Goal: Navigation & Orientation: Find specific page/section

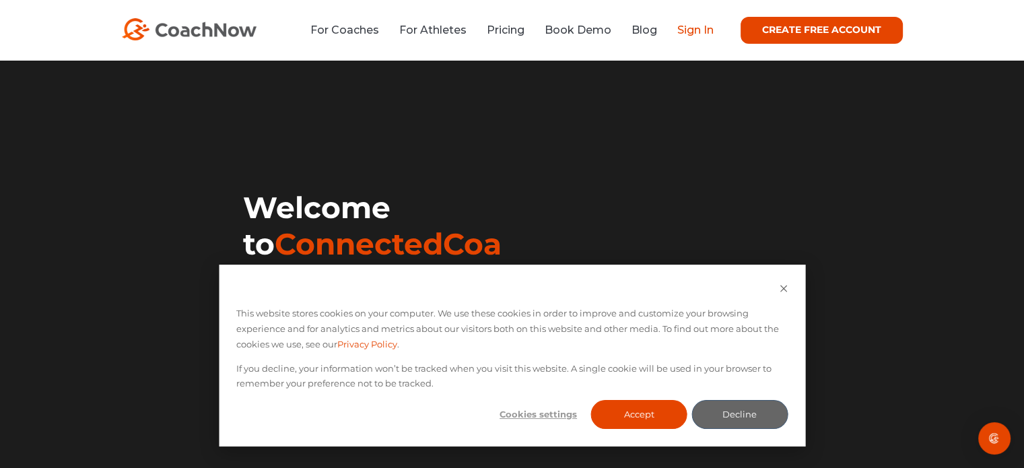
click at [692, 32] on link "Sign In" at bounding box center [695, 30] width 36 height 13
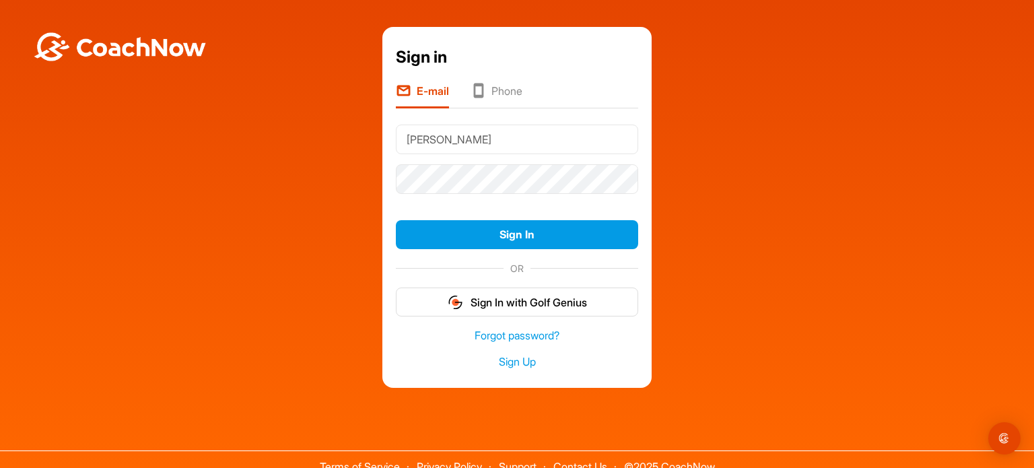
type input "martarother68@gmail.com"
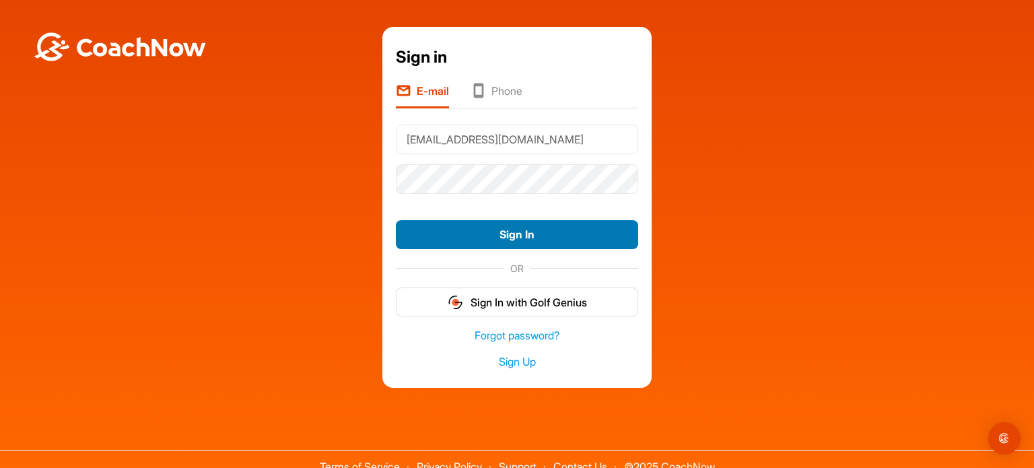
click at [501, 226] on button "Sign In" at bounding box center [517, 234] width 242 height 29
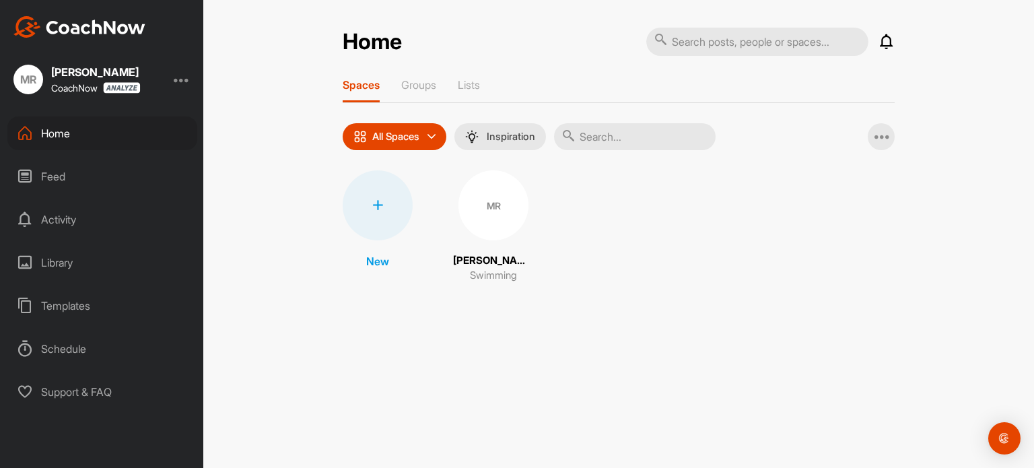
click at [487, 212] on div "MR" at bounding box center [493, 205] width 70 height 70
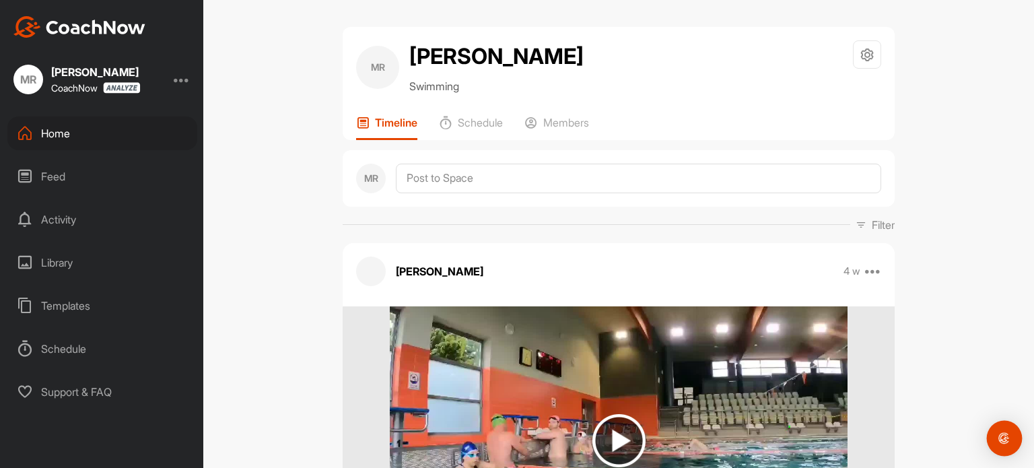
click at [998, 436] on img "Open Intercom Messenger" at bounding box center [1005, 438] width 18 height 18
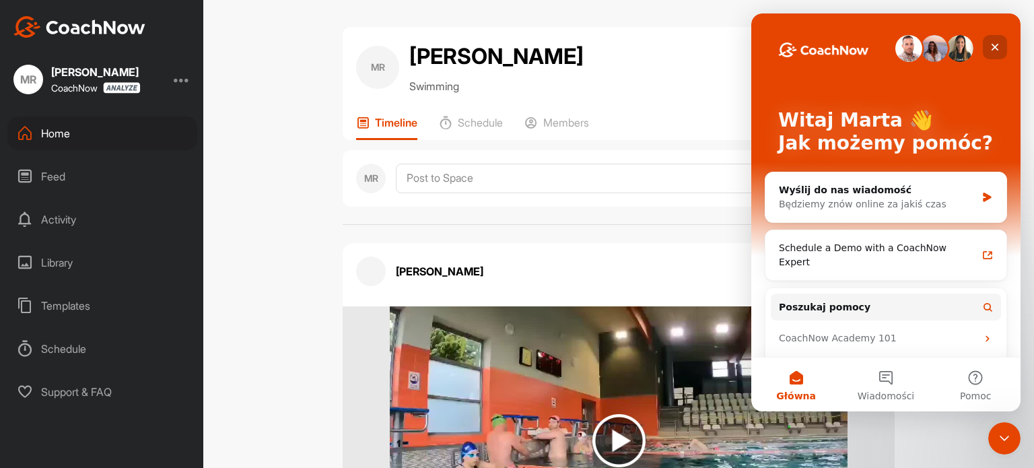
click at [998, 46] on icon "Zamknij" at bounding box center [994, 47] width 11 height 11
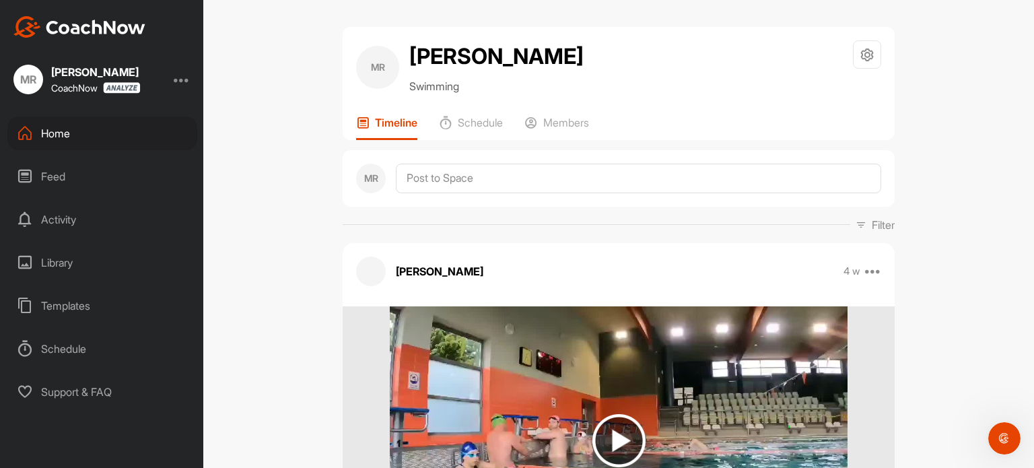
click at [183, 80] on div at bounding box center [182, 79] width 16 height 16
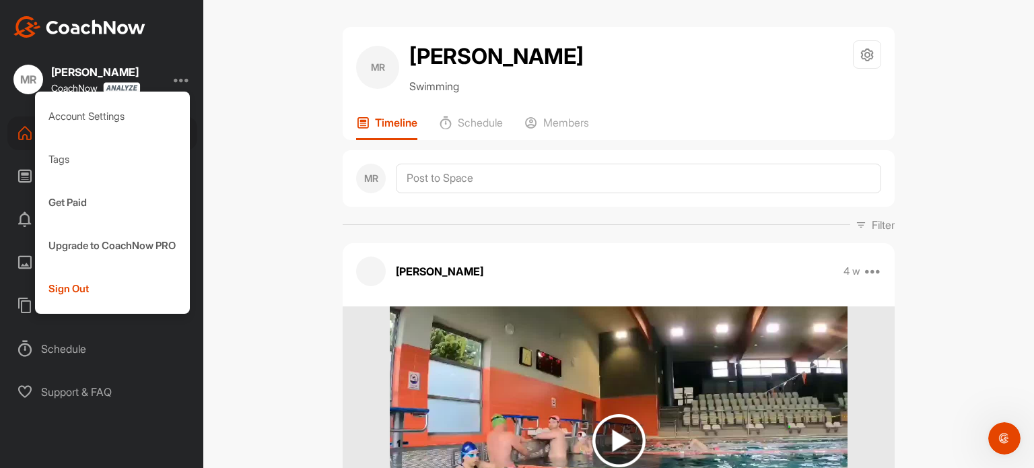
click at [229, 104] on div "MR [PERSON_NAME] Swimming Space Settings Your Notifications Timeline Schedule M…" at bounding box center [618, 234] width 831 height 468
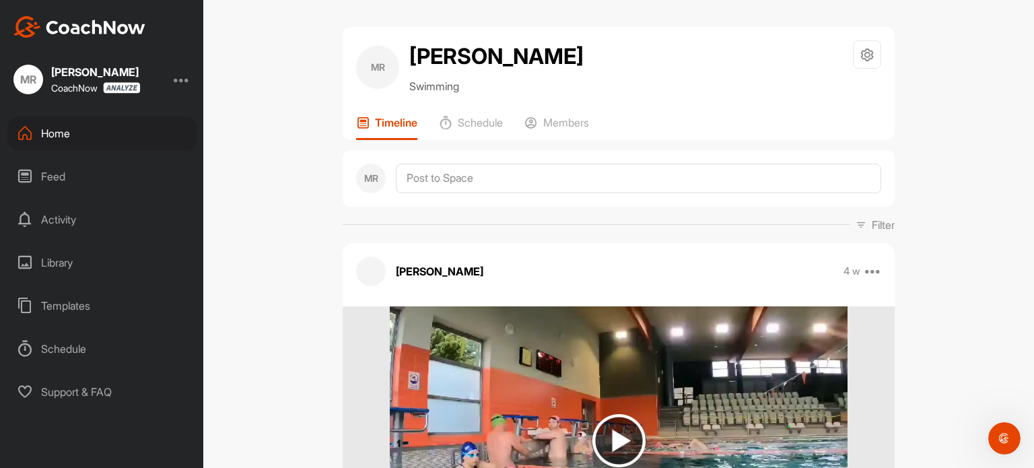
click at [88, 85] on div "CoachNow" at bounding box center [96, 87] width 90 height 11
click at [65, 223] on div "Activity" at bounding box center [102, 220] width 190 height 34
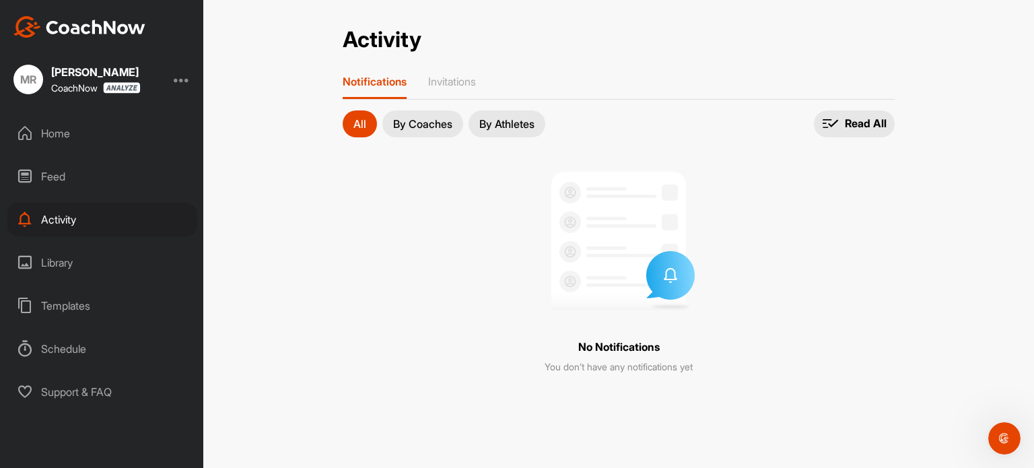
click at [56, 135] on div "Home" at bounding box center [102, 133] width 190 height 34
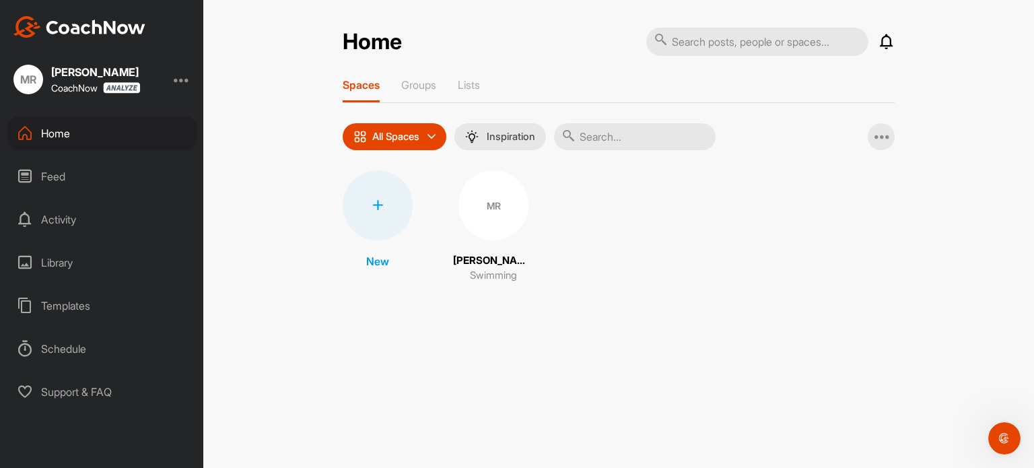
click at [492, 211] on div "MR" at bounding box center [493, 205] width 70 height 70
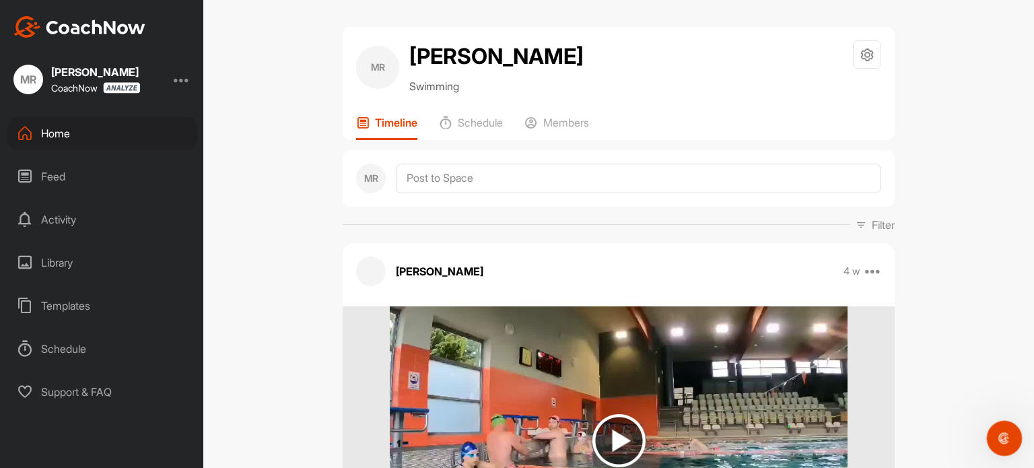
click at [1000, 438] on icon "Otwórz komunikator Intercom" at bounding box center [1002, 436] width 9 height 11
